Goal: Task Accomplishment & Management: Complete application form

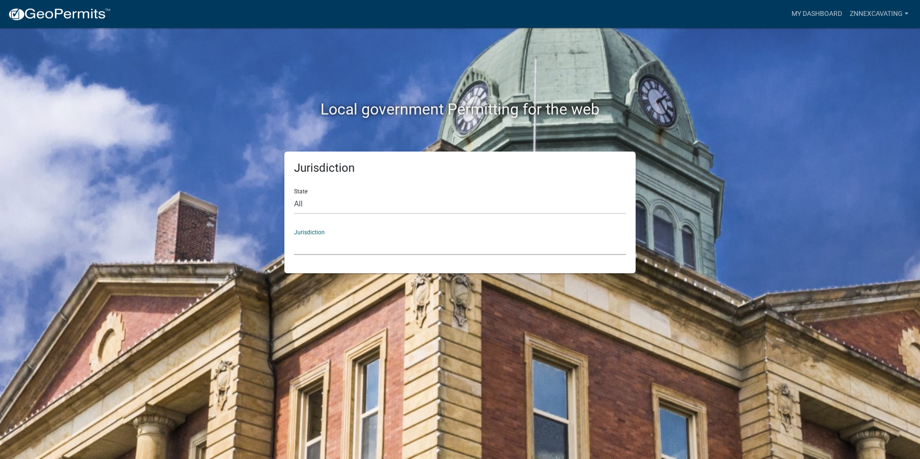
click at [333, 235] on select "[GEOGRAPHIC_DATA], [US_STATE] [GEOGRAPHIC_DATA], [US_STATE][PERSON_NAME][GEOGRA…" at bounding box center [460, 245] width 332 height 20
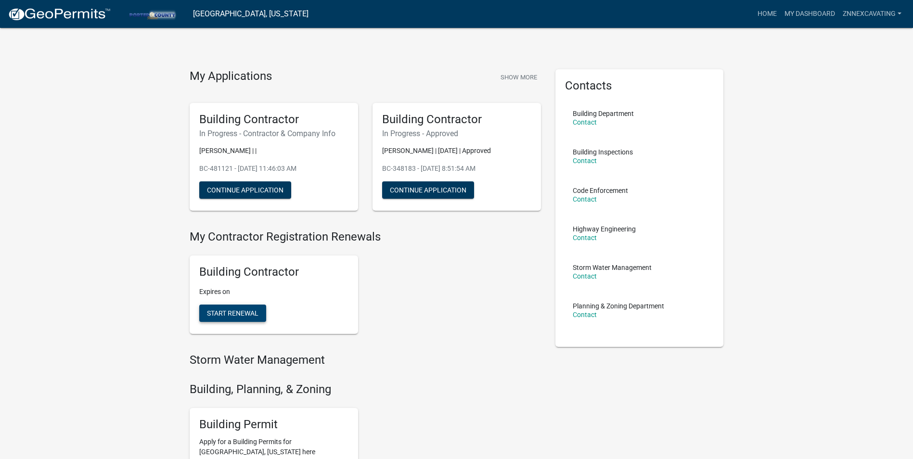
click at [248, 312] on span "Start Renewal" at bounding box center [232, 313] width 51 height 8
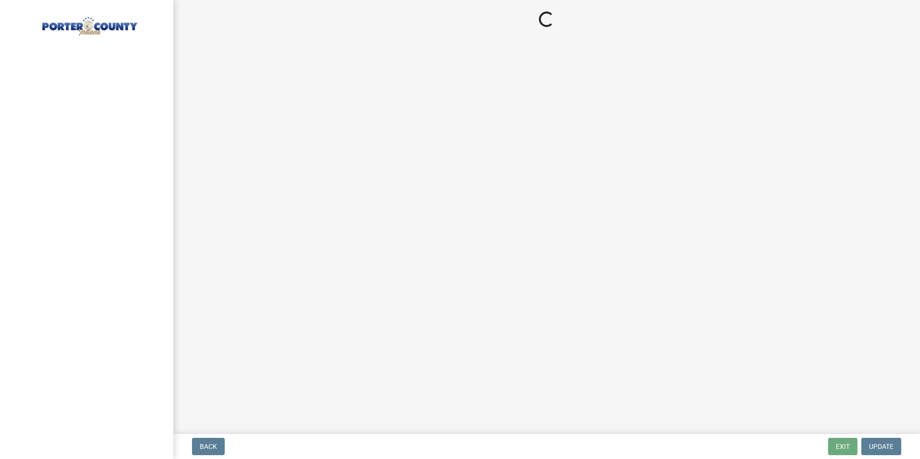
select select "IN"
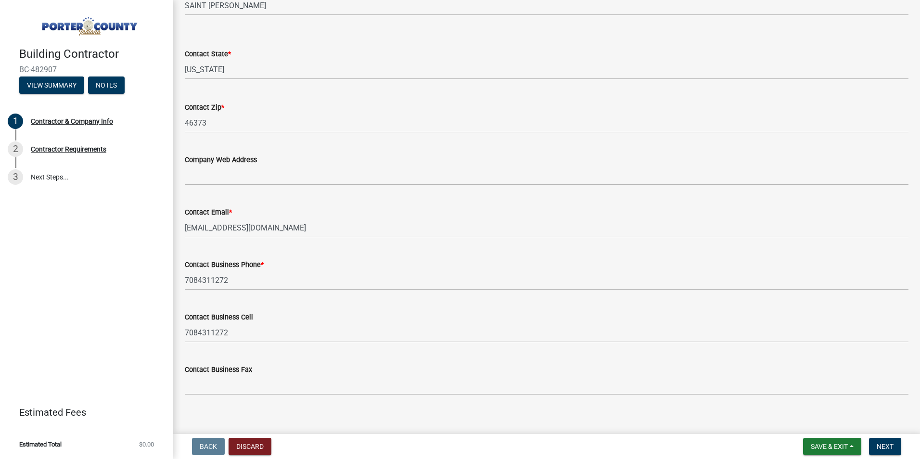
scroll to position [408, 0]
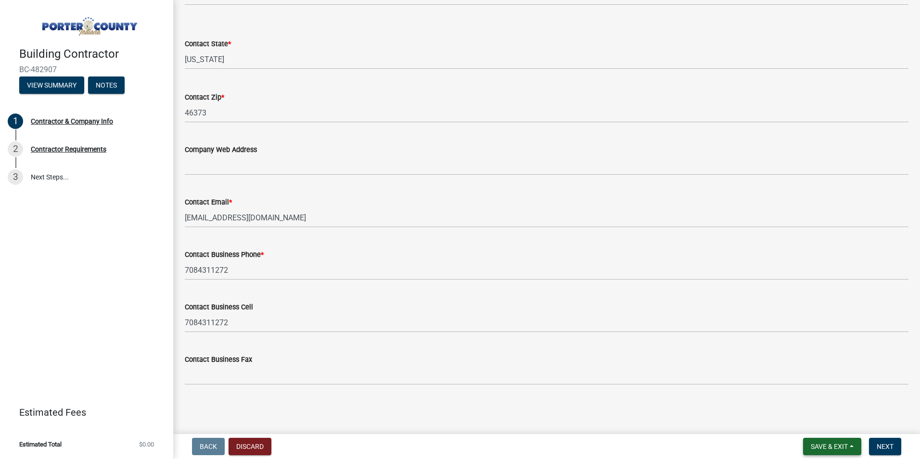
click at [834, 444] on span "Save & Exit" at bounding box center [829, 447] width 37 height 8
click at [808, 393] on button "Save" at bounding box center [822, 398] width 77 height 23
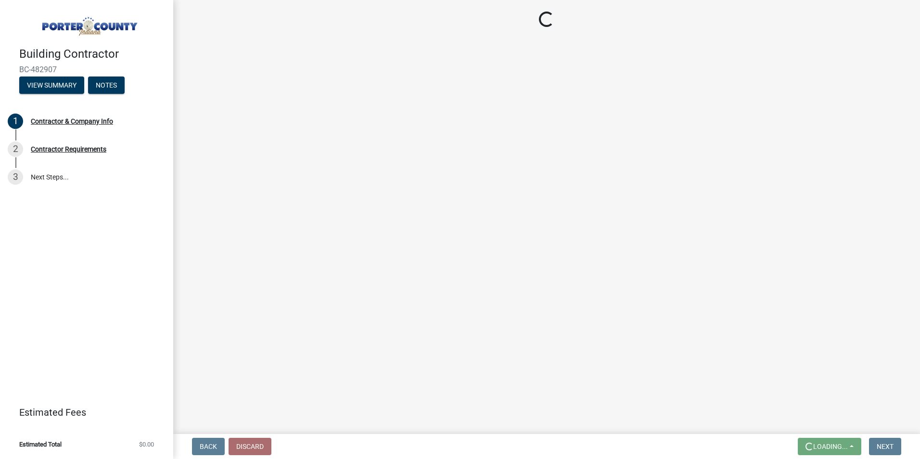
scroll to position [0, 0]
select select "IN"
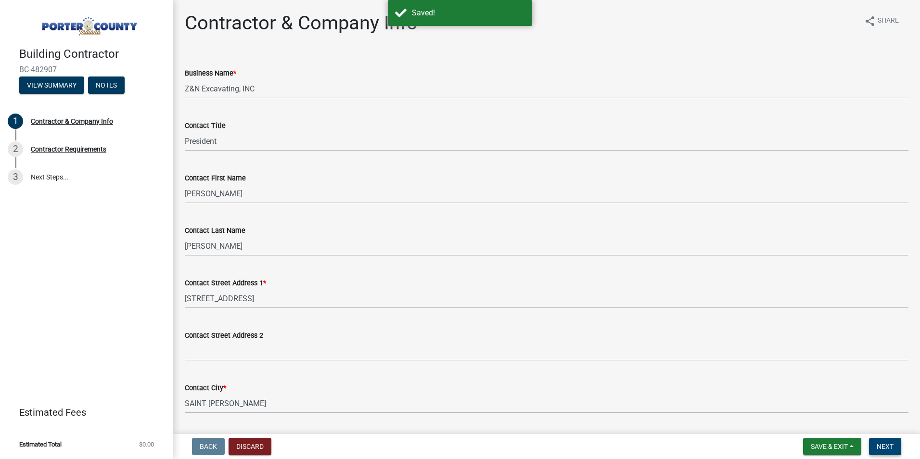
click at [879, 446] on span "Next" at bounding box center [884, 447] width 17 height 8
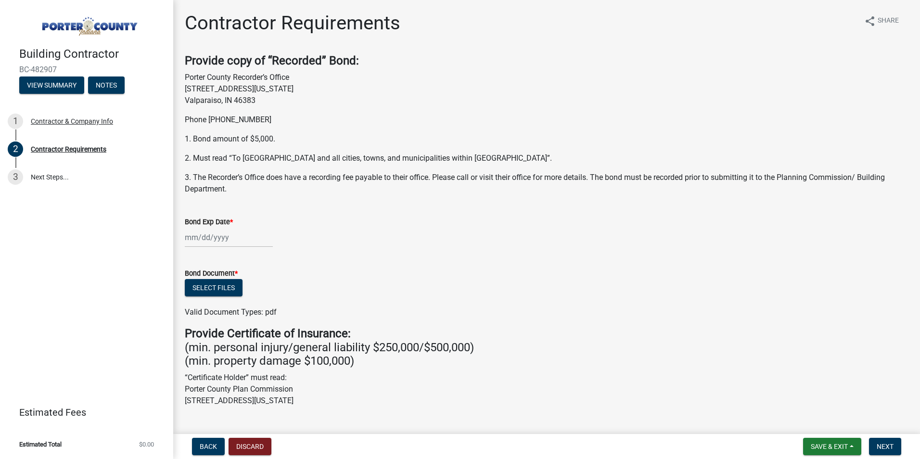
click at [199, 237] on div at bounding box center [229, 238] width 88 height 20
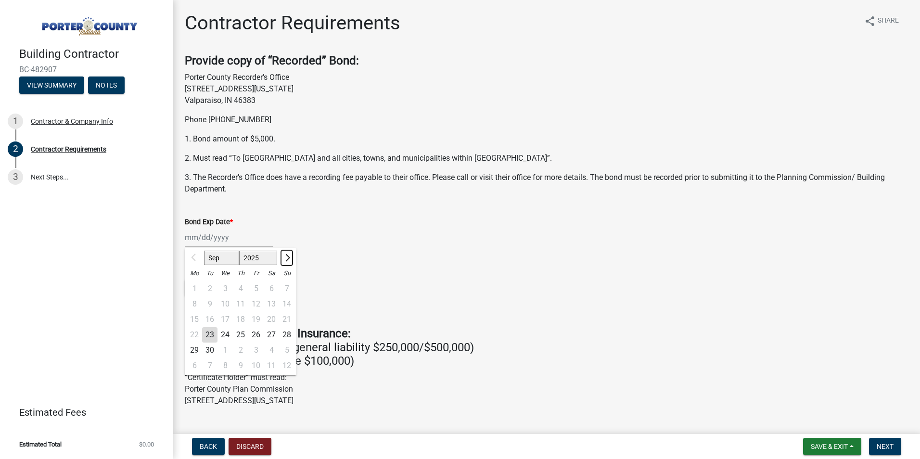
click at [288, 257] on span "Next month" at bounding box center [286, 257] width 7 height 7
select select "10"
click at [284, 333] on div "26" at bounding box center [286, 334] width 15 height 15
type input "[DATE]"
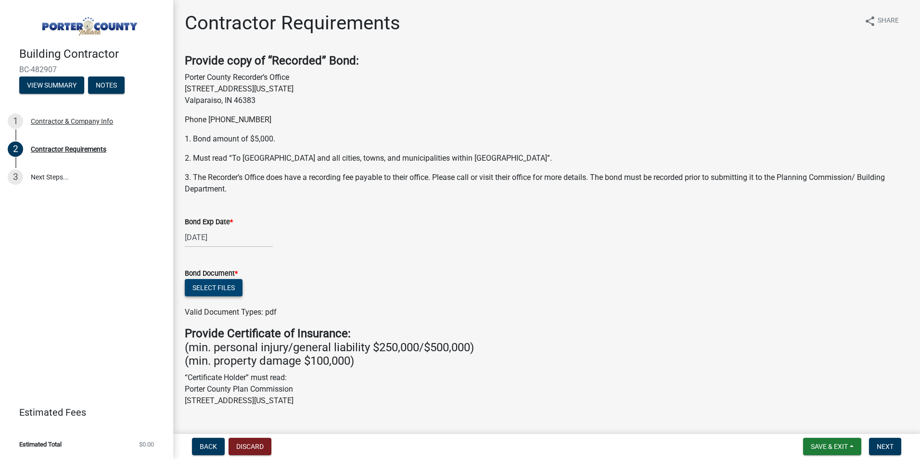
click at [202, 284] on button "Select files" at bounding box center [214, 287] width 58 height 17
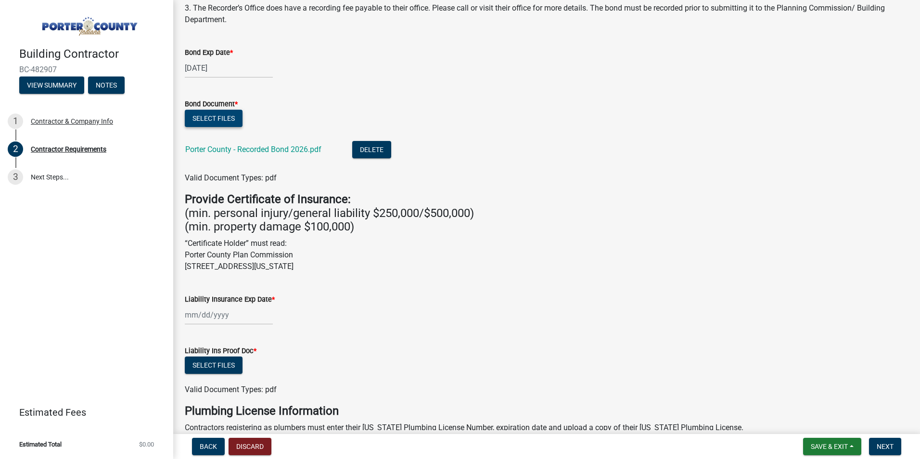
scroll to position [192, 0]
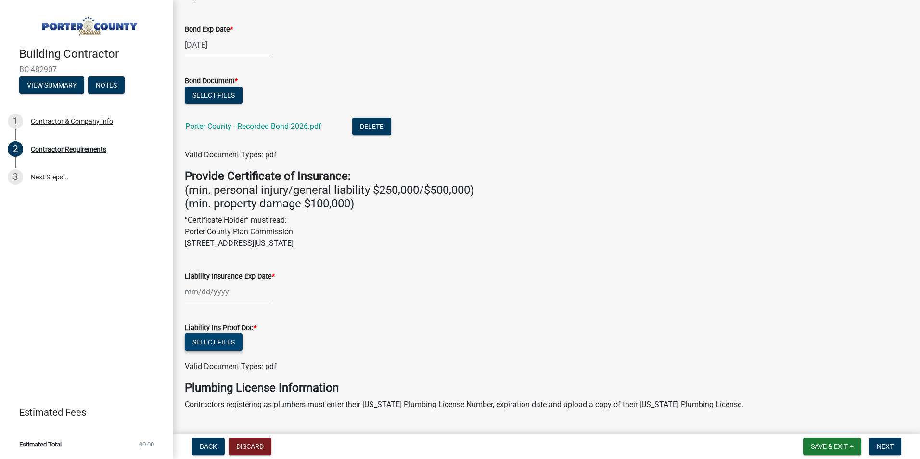
click at [206, 340] on button "Select files" at bounding box center [214, 341] width 58 height 17
click at [208, 341] on button "Select files" at bounding box center [214, 341] width 58 height 17
click at [230, 295] on div at bounding box center [229, 292] width 88 height 20
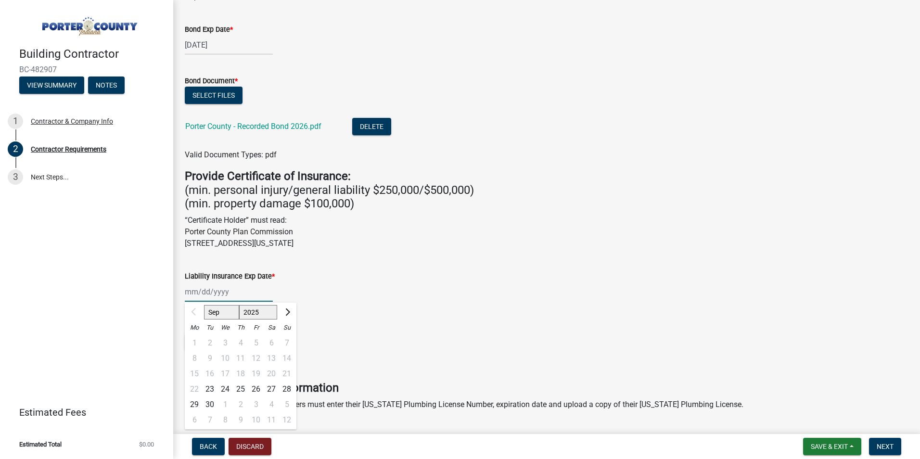
click at [260, 310] on select "2025 2026 2027 2028 2029 2030 2031 2032 2033 2034 2035 2036 2037 2038 2039 2040…" at bounding box center [258, 312] width 38 height 14
select select "2026"
click at [239, 305] on select "2025 2026 2027 2028 2029 2030 2031 2032 2033 2034 2035 2036 2037 2038 2039 2040…" at bounding box center [258, 312] width 38 height 14
click at [217, 310] on select "Jan Feb Mar Apr May Jun [DATE] Aug Sep Oct Nov Dec" at bounding box center [223, 312] width 39 height 14
select select "3"
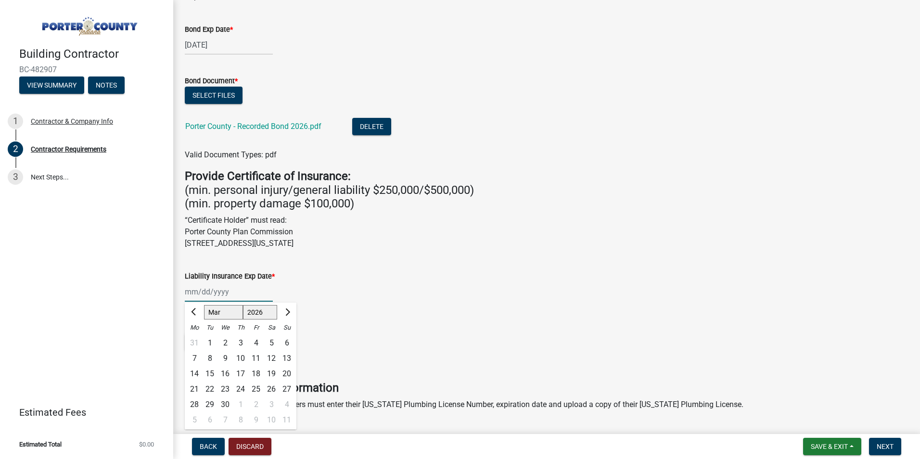
click at [204, 305] on select "Jan Feb Mar Apr May Jun [DATE] Aug Sep Oct Nov Dec" at bounding box center [223, 312] width 39 height 14
click at [271, 357] on div "7" at bounding box center [271, 358] width 15 height 15
type input "[DATE]"
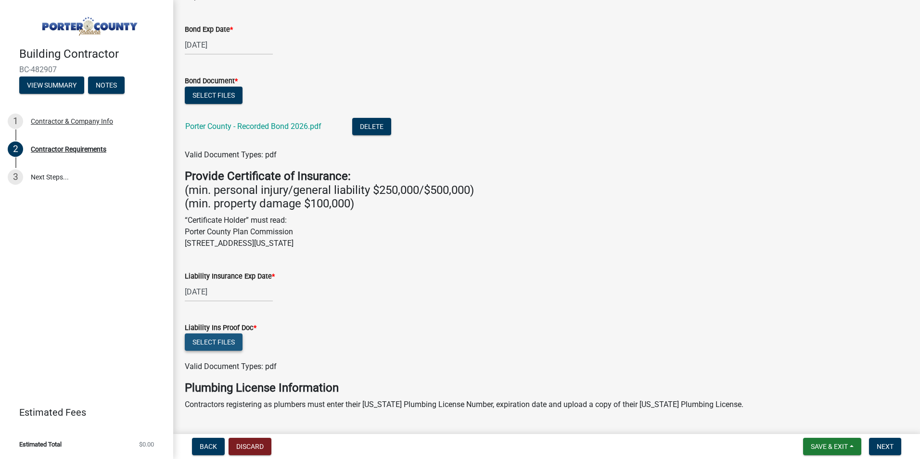
click at [203, 342] on button "Select files" at bounding box center [214, 341] width 58 height 17
click at [216, 342] on button "Select files" at bounding box center [214, 341] width 58 height 17
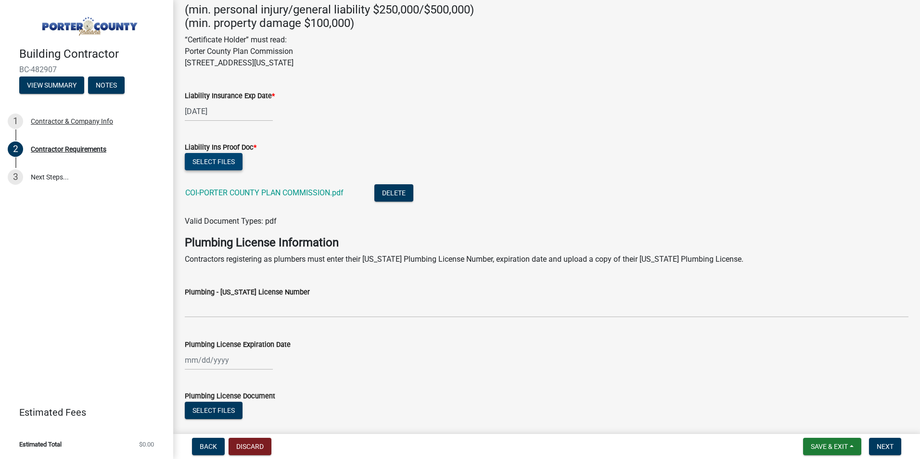
scroll to position [430, 0]
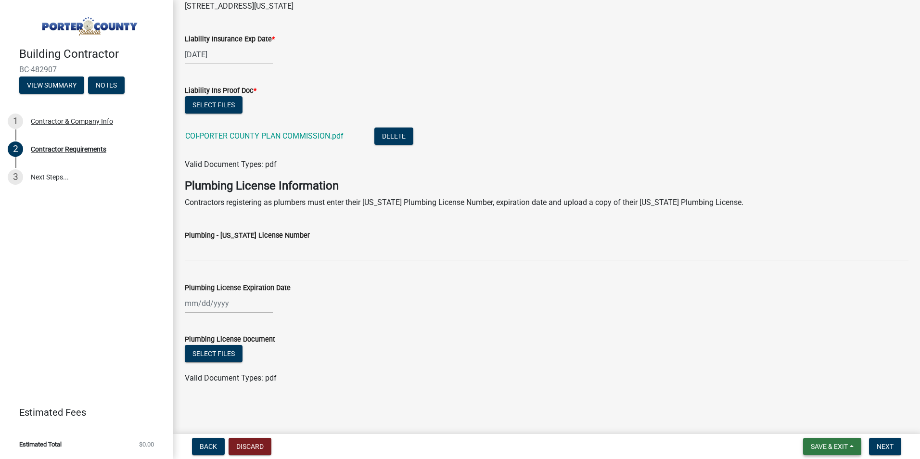
click at [826, 443] on span "Save & Exit" at bounding box center [829, 447] width 37 height 8
click at [812, 404] on button "Save" at bounding box center [822, 398] width 77 height 23
click at [887, 444] on span "Next" at bounding box center [884, 447] width 17 height 8
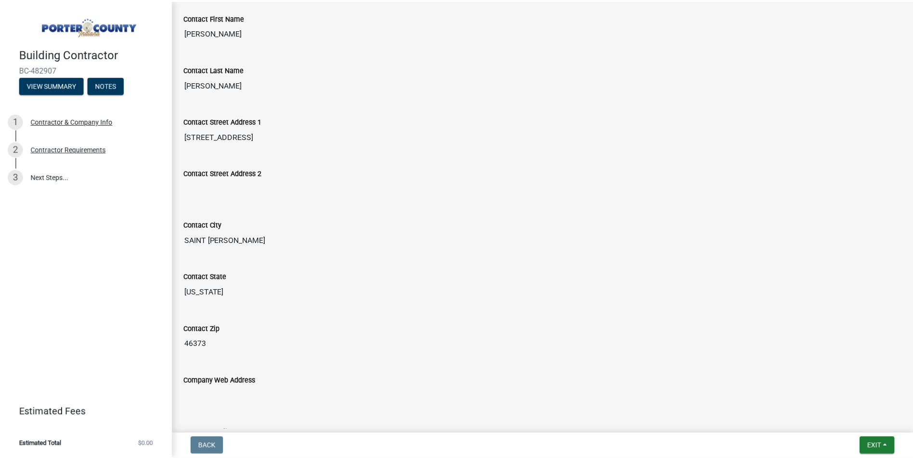
scroll to position [0, 0]
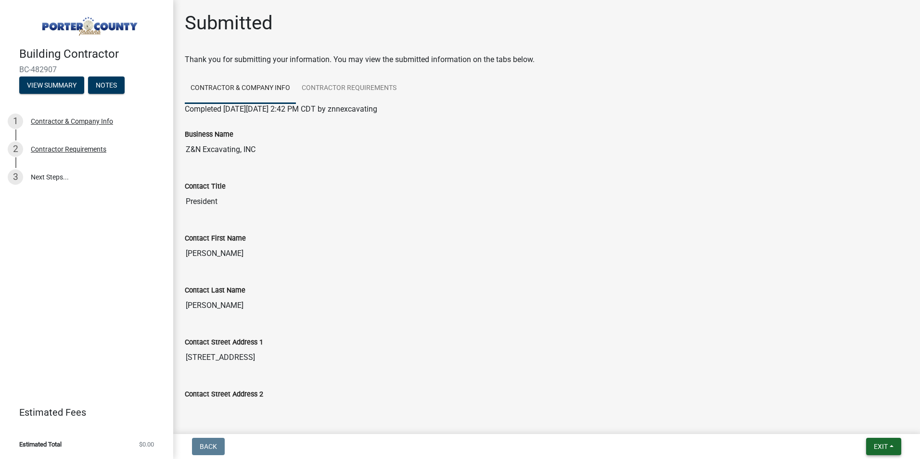
click at [876, 443] on span "Exit" at bounding box center [881, 447] width 14 height 8
click at [838, 418] on button "Save & Exit" at bounding box center [862, 421] width 77 height 23
